Goal: Task Accomplishment & Management: Complete application form

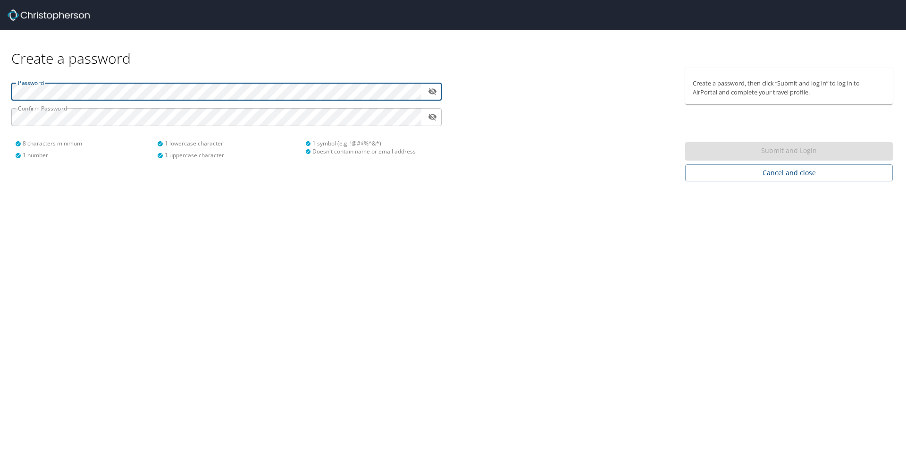
click at [434, 87] on icon "toggle password visibility" at bounding box center [432, 91] width 9 height 9
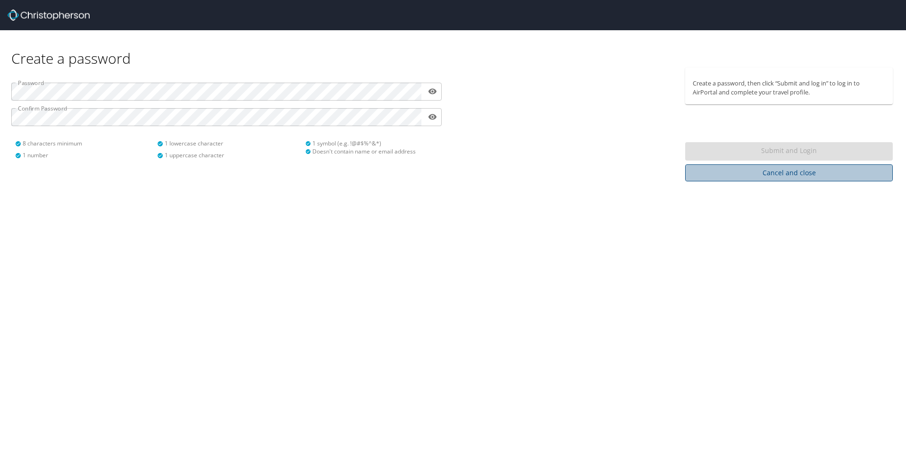
click at [780, 175] on span "Cancel and close" at bounding box center [789, 173] width 193 height 12
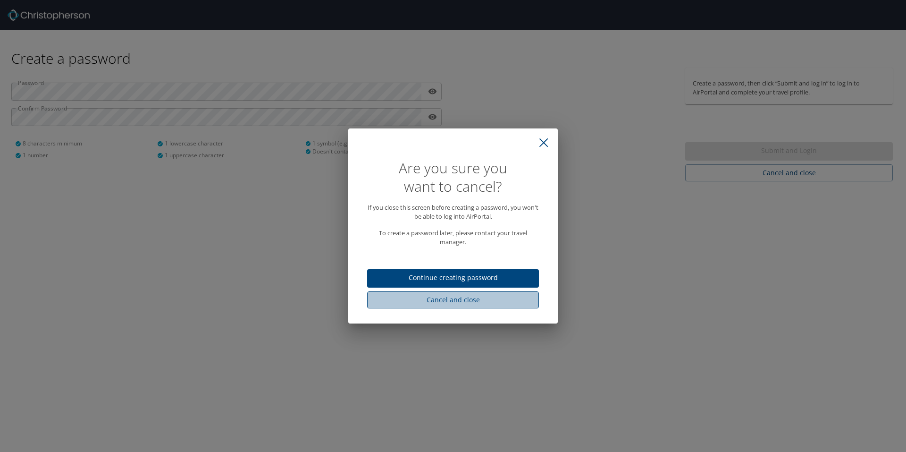
click at [505, 300] on span "Cancel and close" at bounding box center [453, 300] width 157 height 12
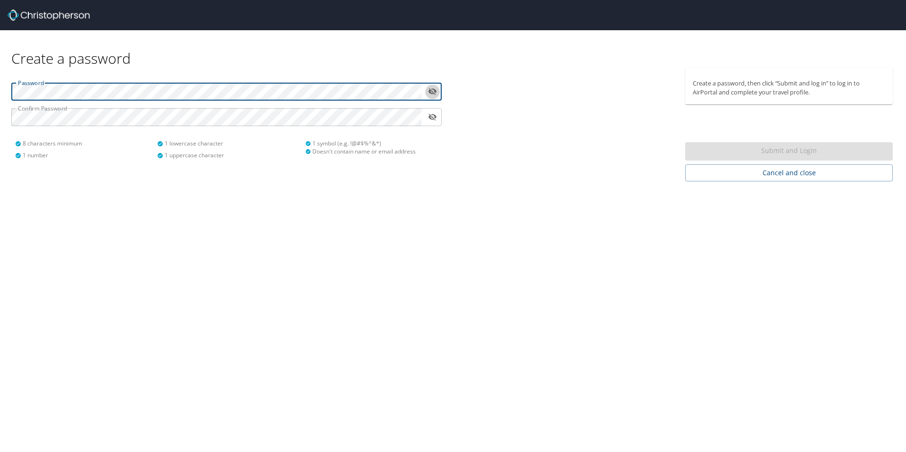
click at [436, 94] on icon "toggle password visibility" at bounding box center [432, 91] width 9 height 9
click at [0, 88] on html "Create a password Password ​ Confirm Password ​ 8 characters minimum 1 number 1…" at bounding box center [453, 226] width 906 height 452
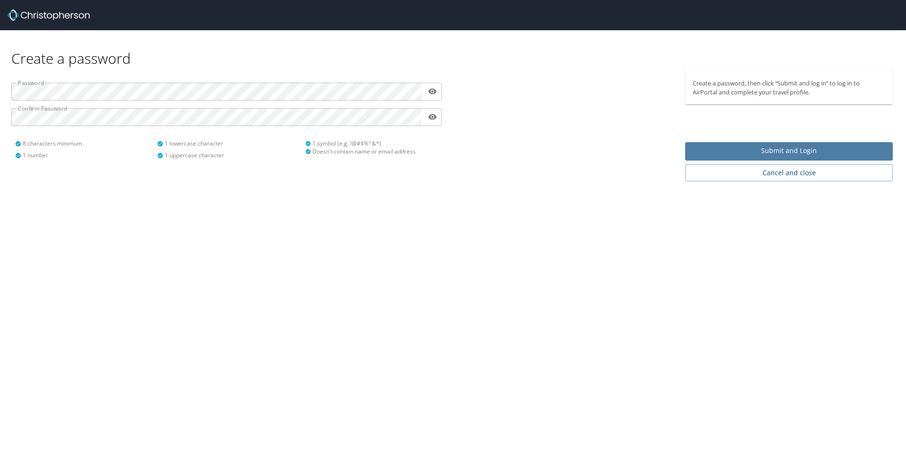
click at [759, 152] on span "Submit and Login" at bounding box center [789, 151] width 193 height 12
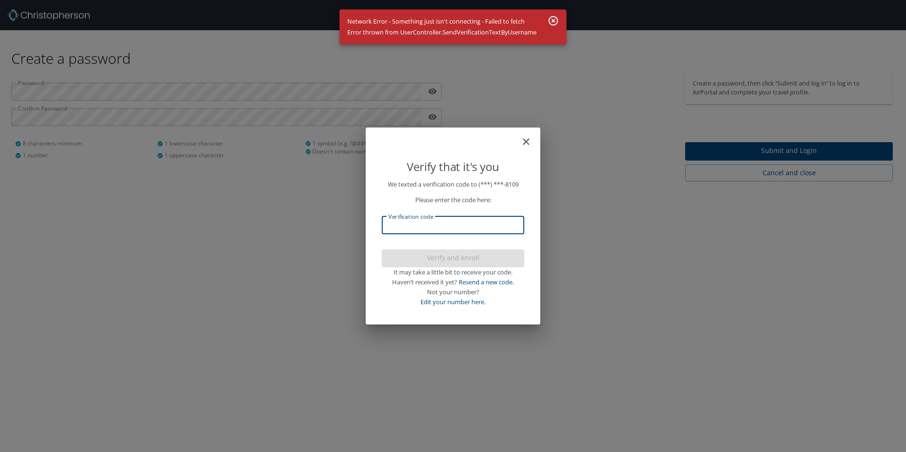
click at [435, 227] on input "Verification code" at bounding box center [453, 225] width 143 height 18
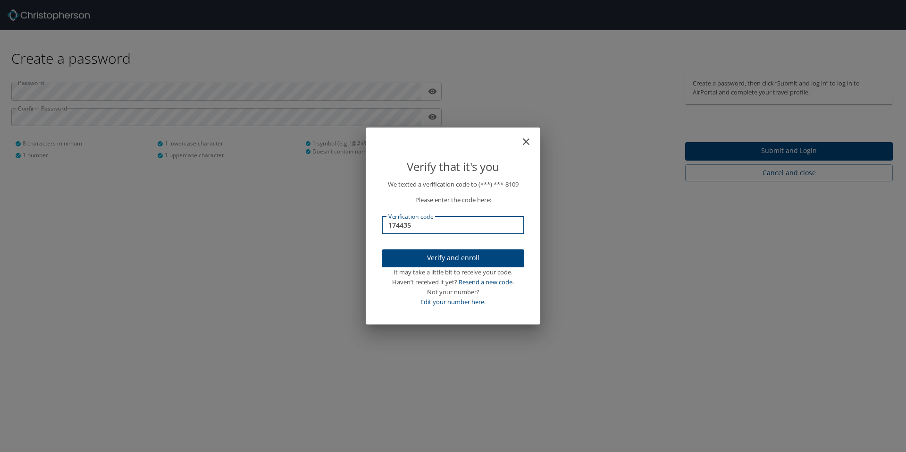
type input "174435"
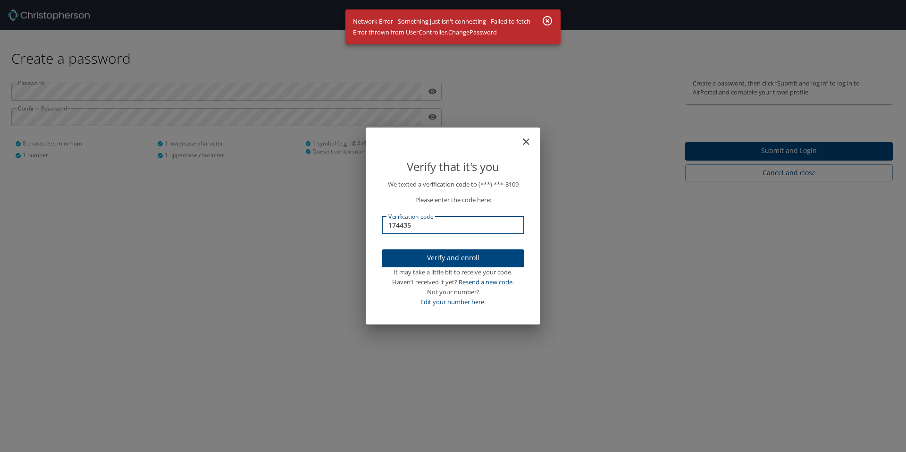
click at [467, 257] on span "Verify and enroll" at bounding box center [452, 258] width 127 height 12
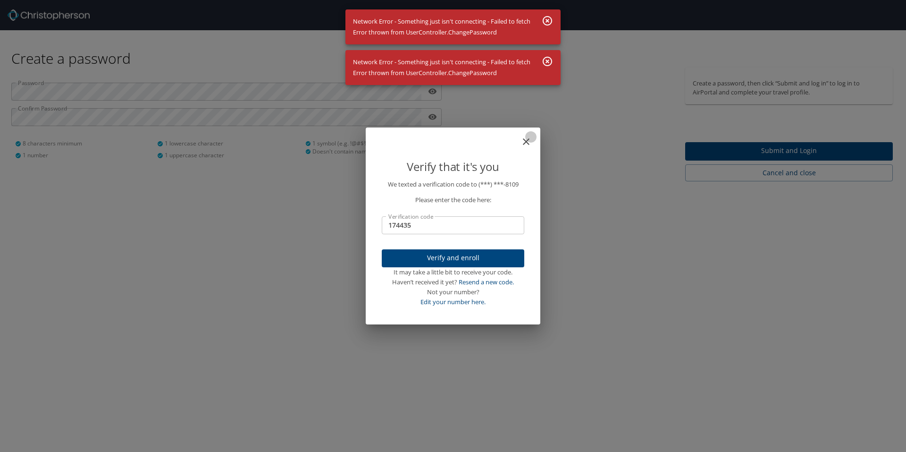
click at [528, 144] on icon "close" at bounding box center [526, 141] width 7 height 7
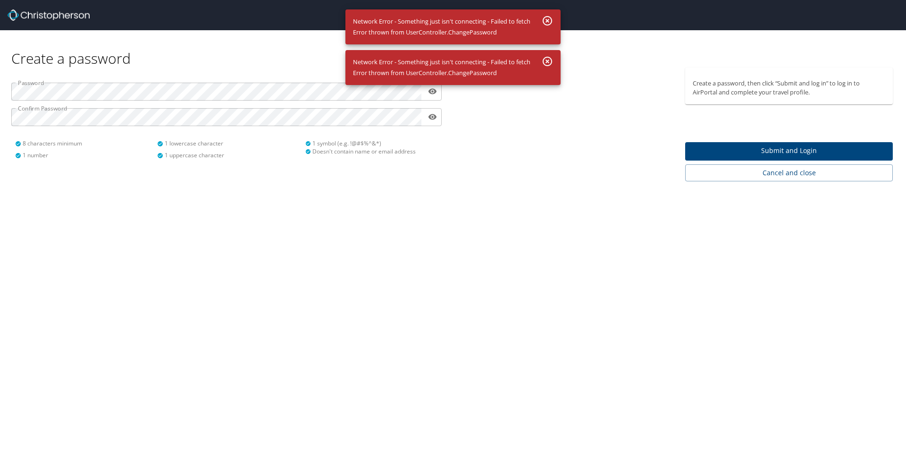
click at [542, 59] on icon "button" at bounding box center [547, 61] width 11 height 11
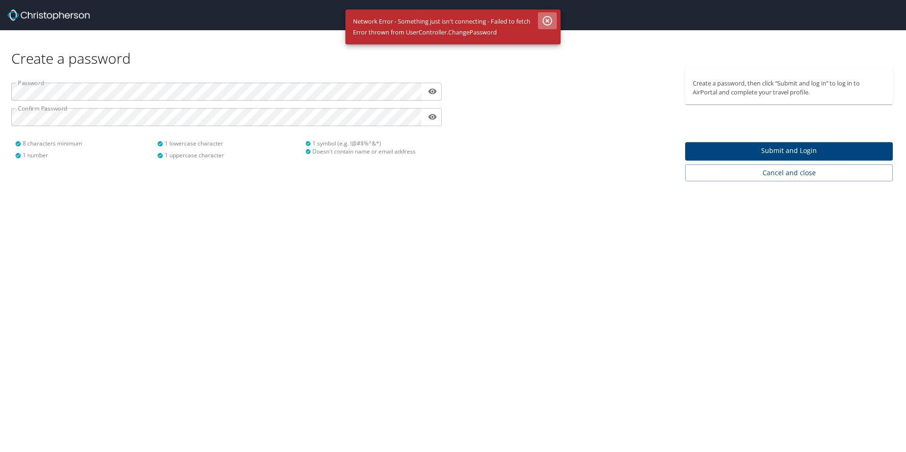
click at [550, 23] on icon "button" at bounding box center [547, 20] width 11 height 11
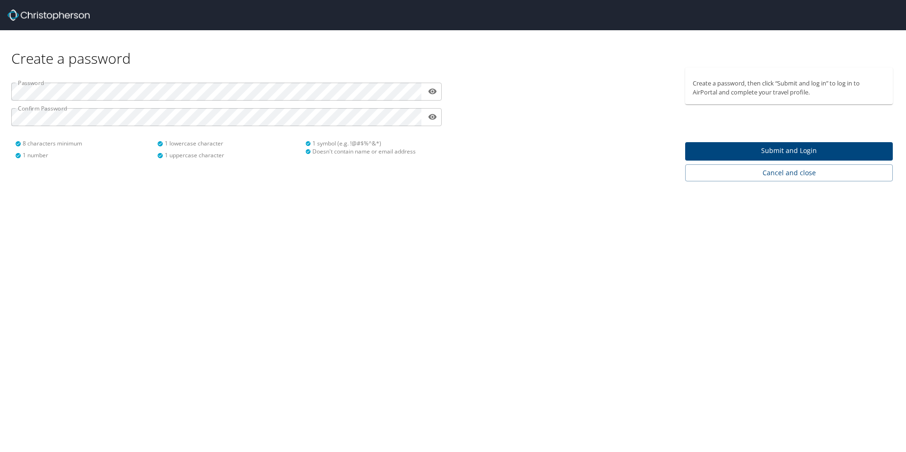
click at [95, 14] on div at bounding box center [457, 15] width 899 height 30
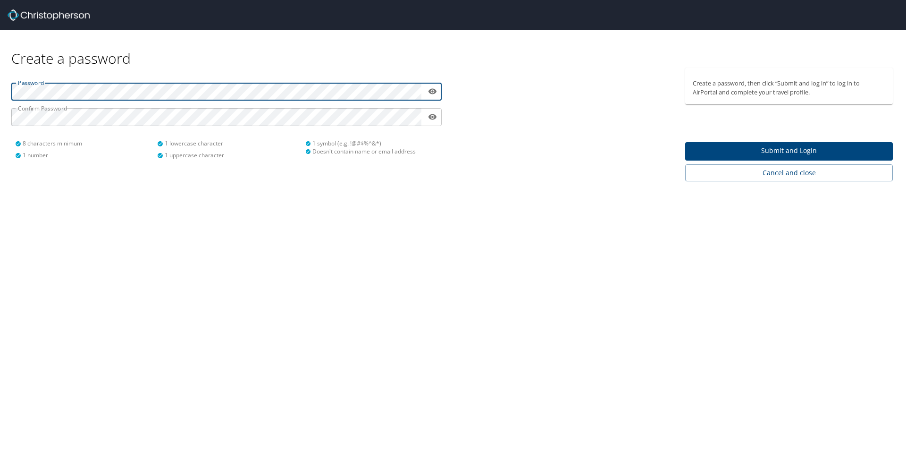
click at [0, 103] on html "Create a password Password ​ Confirm Password ​ 8 characters minimum 1 number 1…" at bounding box center [453, 226] width 906 height 452
